Goal: Task Accomplishment & Management: Manage account settings

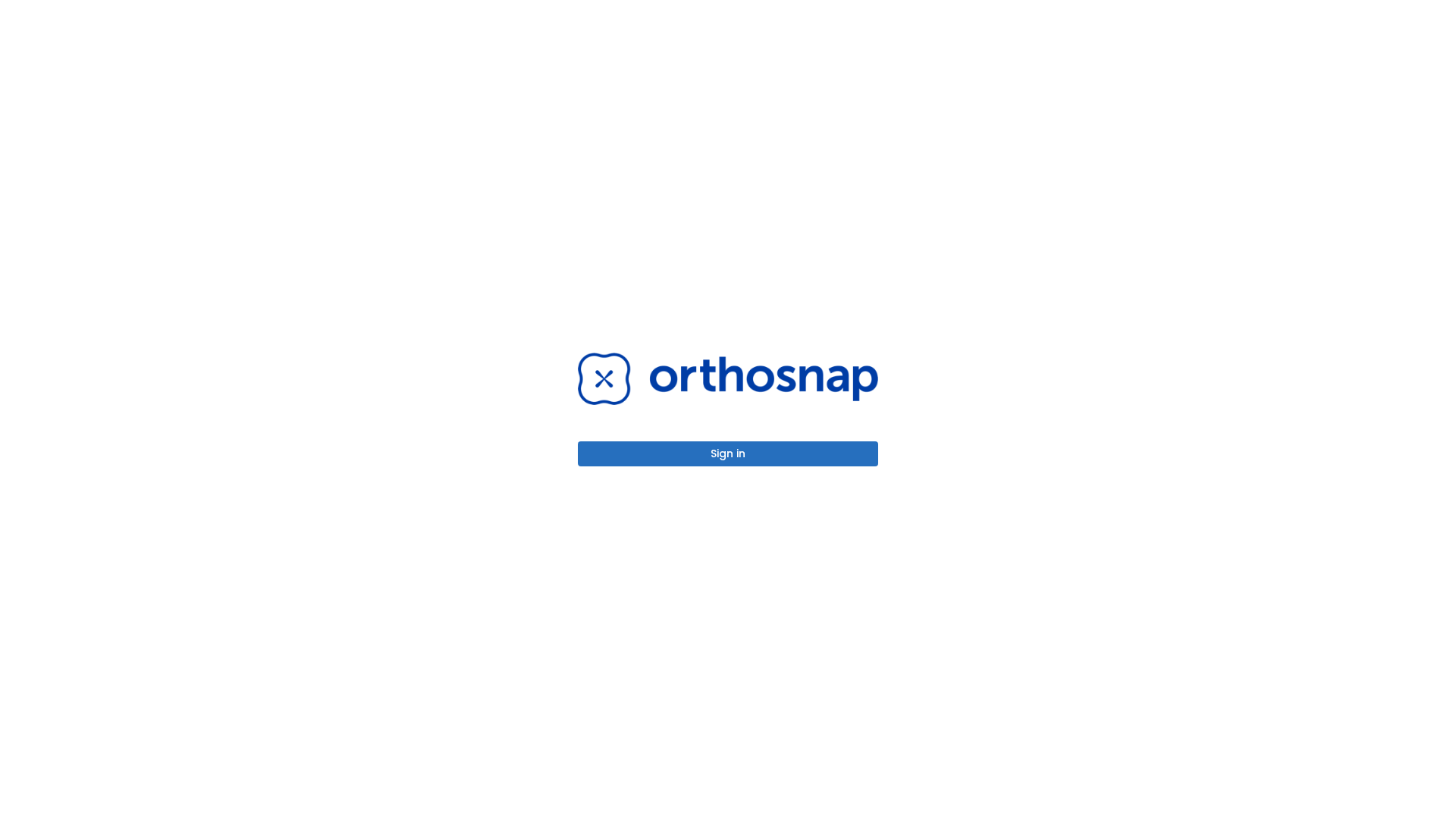
click at [728, 454] on button "Sign in" at bounding box center [728, 453] width 301 height 25
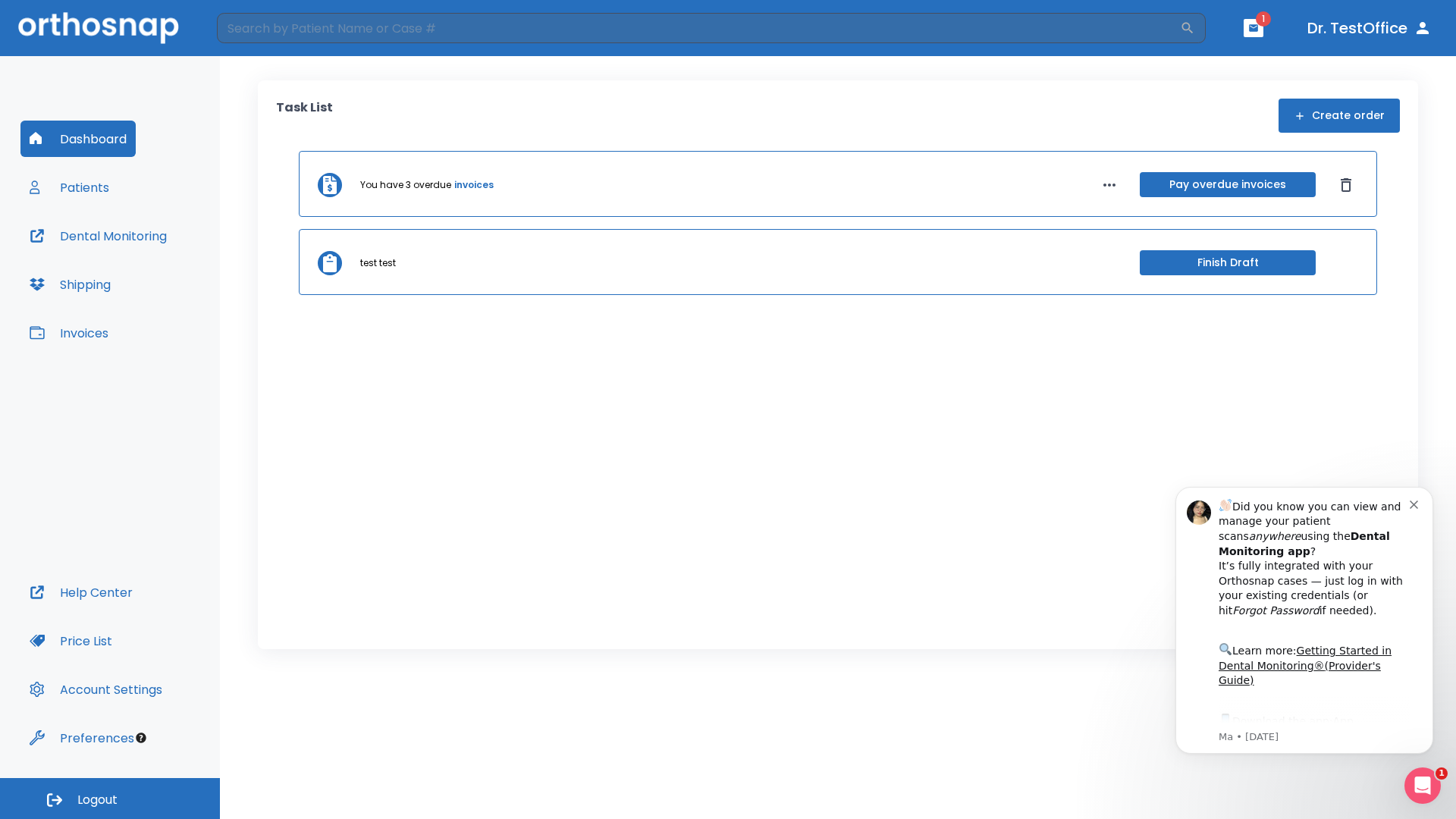
click at [109, 798] on span "Logout" at bounding box center [98, 799] width 40 height 17
